Goal: Find specific fact

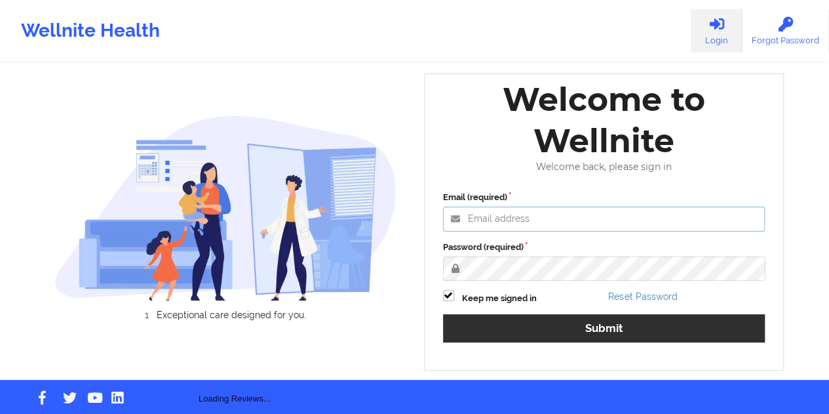
type input "[EMAIL_ADDRESS][DOMAIN_NAME]"
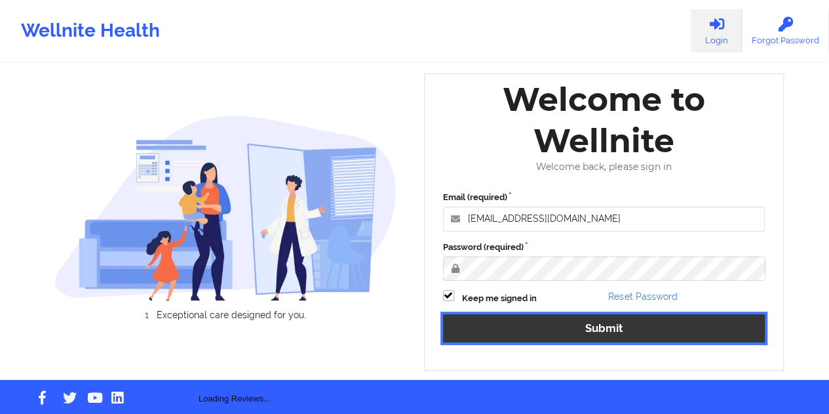
click at [601, 332] on button "Submit" at bounding box center [604, 328] width 323 height 28
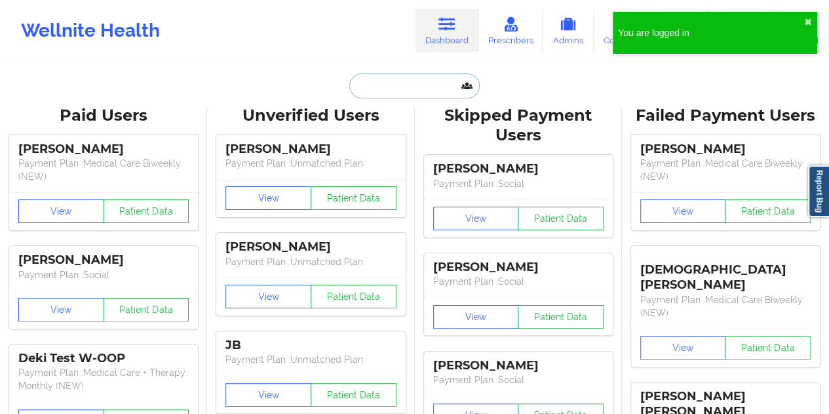
click at [396, 94] on input "text" at bounding box center [414, 85] width 130 height 25
type input "O"
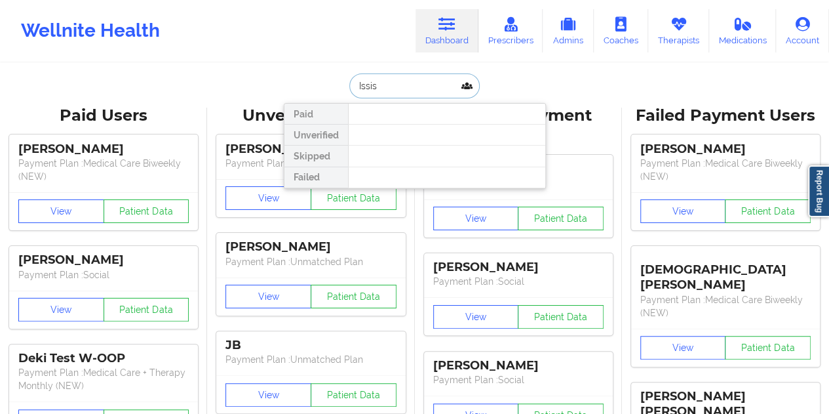
click at [362, 83] on input "Issis" at bounding box center [414, 85] width 130 height 25
type input "Isis"
click at [401, 85] on input "Isis" at bounding box center [414, 85] width 130 height 25
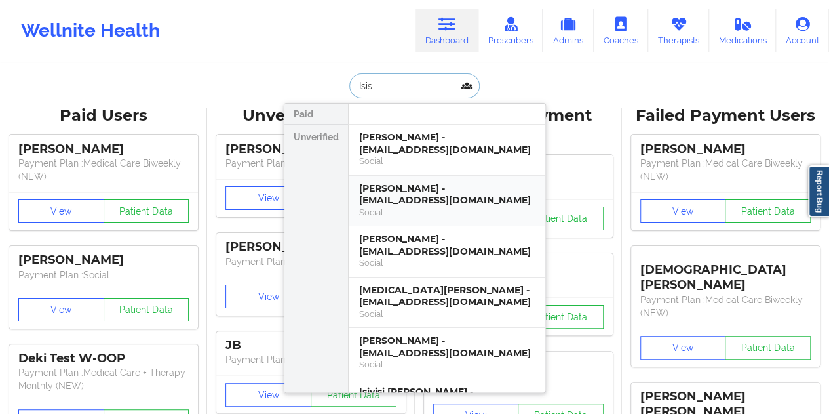
click at [398, 196] on div "[PERSON_NAME] - [EMAIL_ADDRESS][DOMAIN_NAME]" at bounding box center [447, 194] width 176 height 24
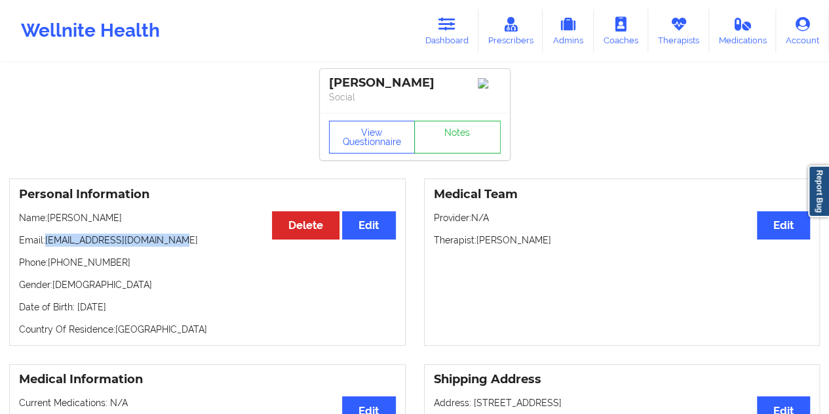
drag, startPoint x: 184, startPoint y: 241, endPoint x: 46, endPoint y: 239, distance: 137.7
click at [46, 239] on p "Email: [EMAIL_ADDRESS][DOMAIN_NAME]" at bounding box center [207, 239] width 377 height 13
copy p "[EMAIL_ADDRESS][DOMAIN_NAME]"
drag, startPoint x: 115, startPoint y: 225, endPoint x: 49, endPoint y: 218, distance: 66.5
click at [49, 218] on p "Name: [PERSON_NAME]" at bounding box center [207, 217] width 377 height 13
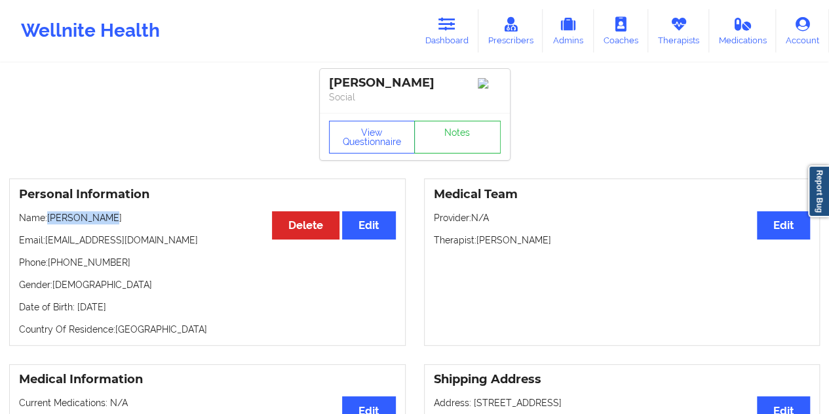
copy p "[PERSON_NAME]"
